Goal: Find specific page/section: Find specific page/section

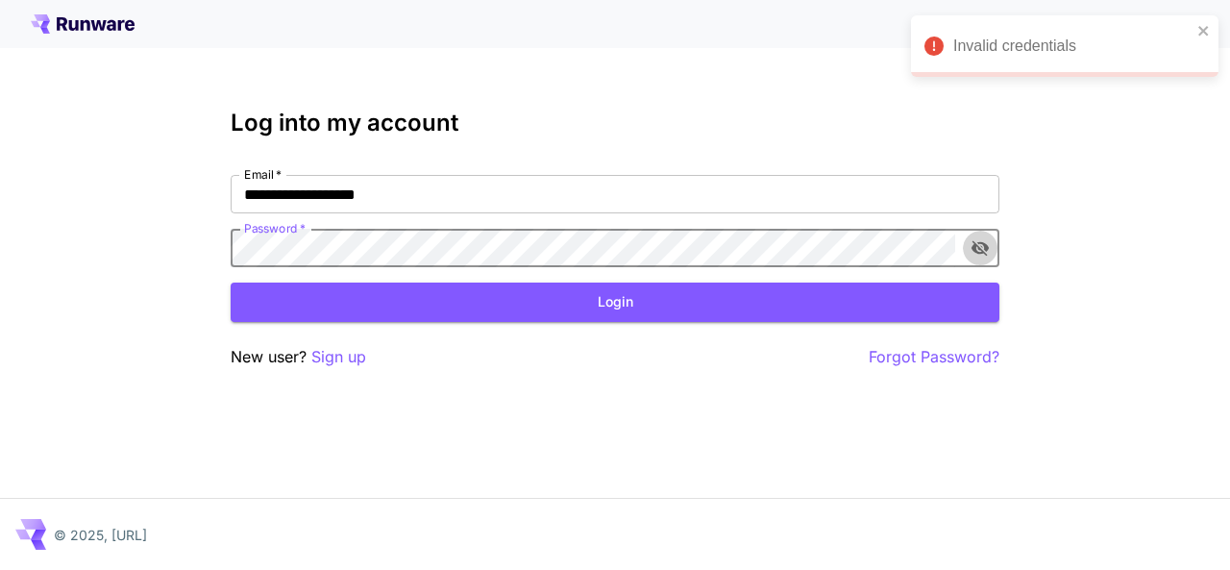
click at [984, 250] on icon "toggle password visibility" at bounding box center [979, 247] width 19 height 19
click button "Login" at bounding box center [615, 301] width 769 height 39
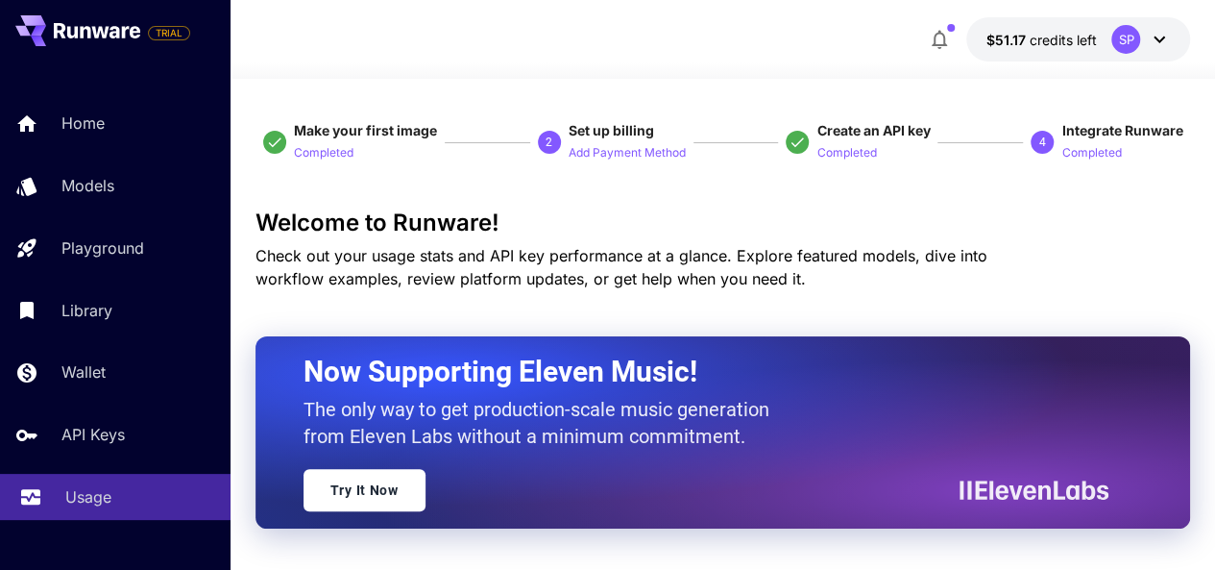
click at [88, 502] on p "Usage" at bounding box center [88, 496] width 46 height 23
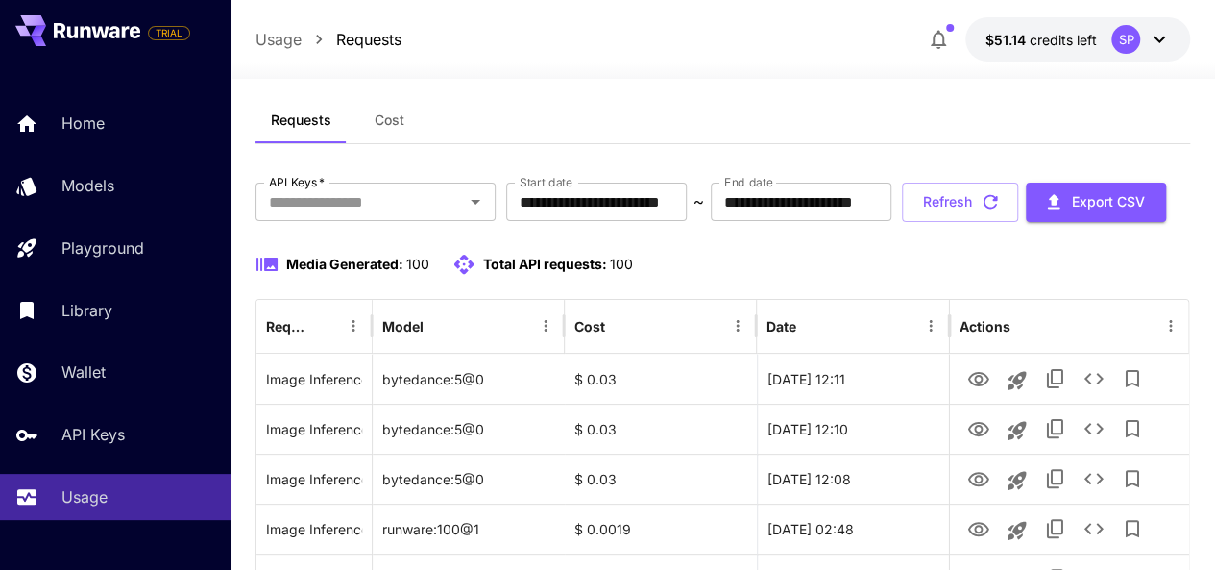
scroll to position [23, 0]
